Goal: Find specific page/section: Find specific page/section

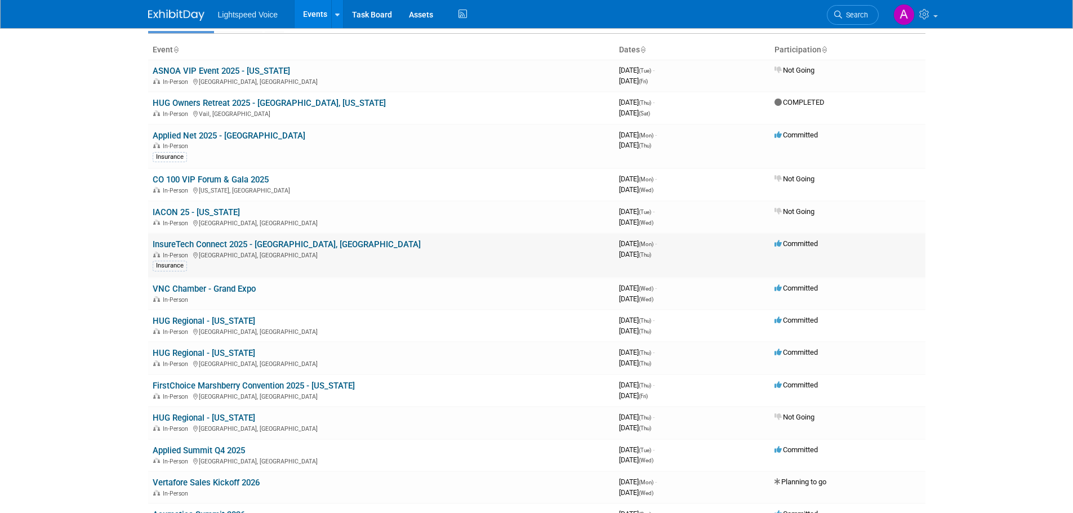
scroll to position [113, 0]
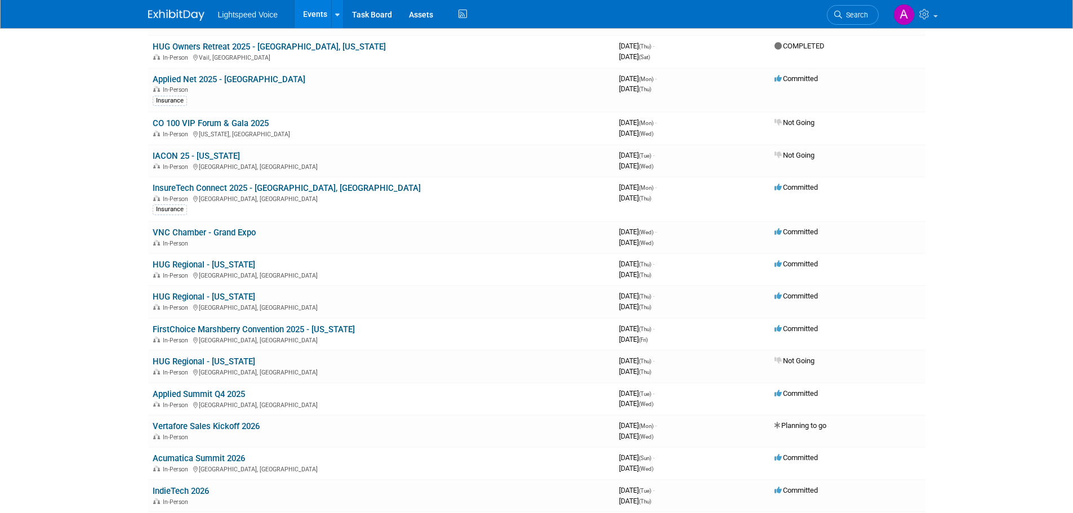
click at [224, 292] on link "HUG Regional - [US_STATE]" at bounding box center [204, 297] width 102 height 10
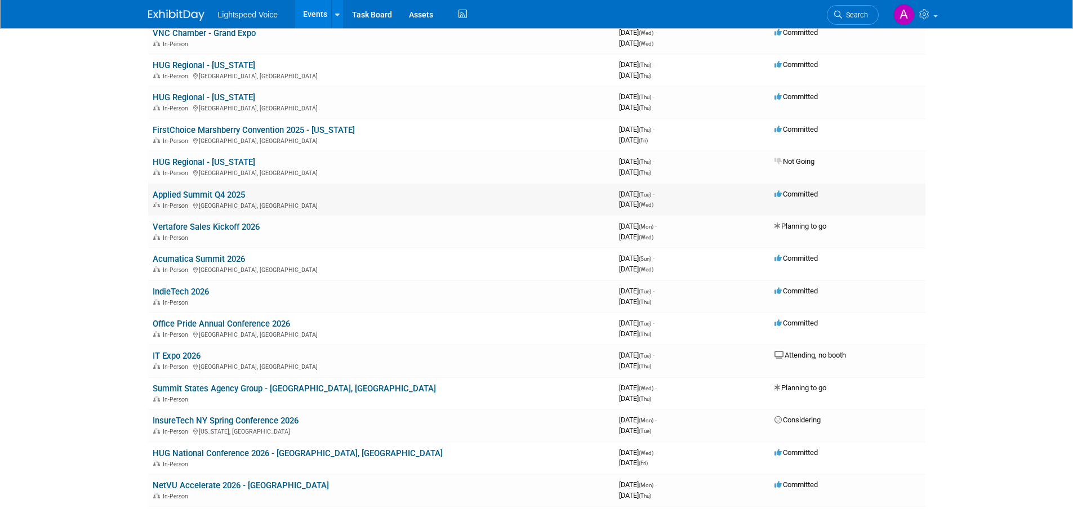
scroll to position [338, 0]
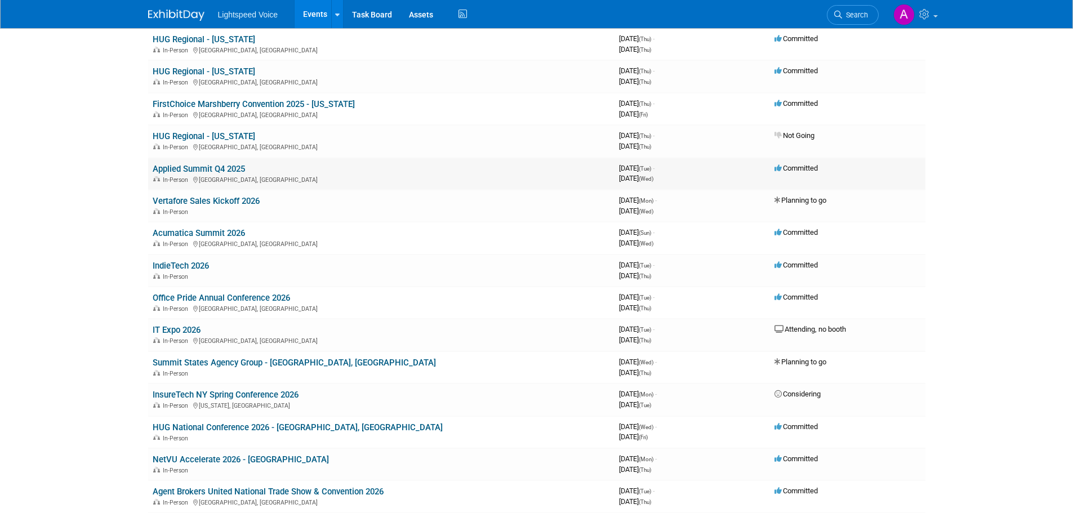
click at [218, 170] on link "Applied Summit Q4 2025" at bounding box center [199, 169] width 92 height 10
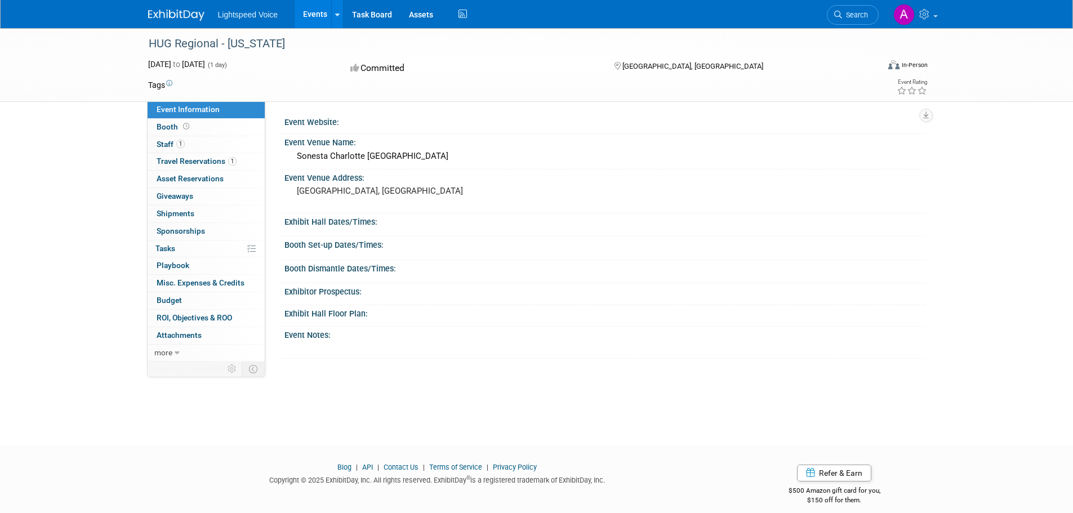
click at [101, 195] on div "HUG Regional - North Carolina Oct 23, 2025 to Oct 23, 2025 (1 day) Oct 23, 2025…" at bounding box center [536, 226] width 1073 height 397
click at [185, 144] on link "1 Staff 1" at bounding box center [206, 144] width 117 height 17
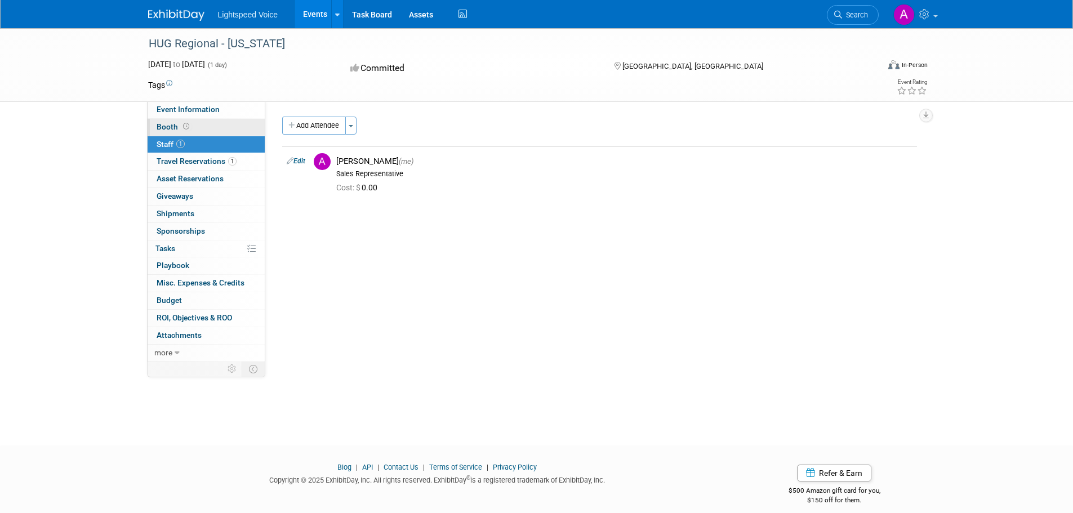
click at [193, 127] on link "Booth" at bounding box center [206, 127] width 117 height 17
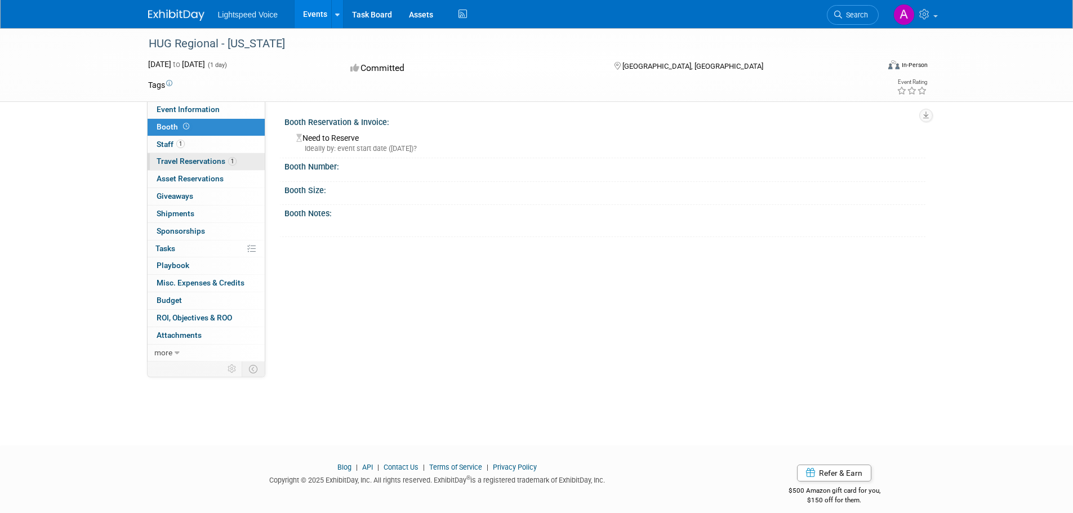
click at [209, 158] on span "Travel Reservations 1" at bounding box center [197, 161] width 80 height 9
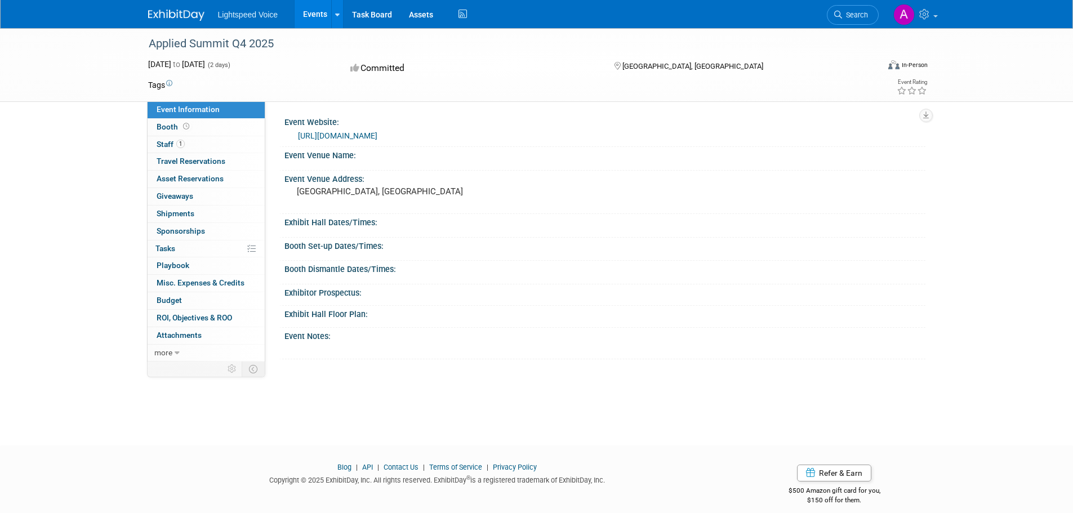
click at [94, 228] on div "Applied Summit Q4 2025 Nov 11, 2025 to Nov 12, 2025 (2 days) Nov 11, 2025 to No…" at bounding box center [536, 226] width 1073 height 397
click at [244, 79] on div "Tags" at bounding box center [471, 85] width 647 height 15
